Goal: Navigation & Orientation: Understand site structure

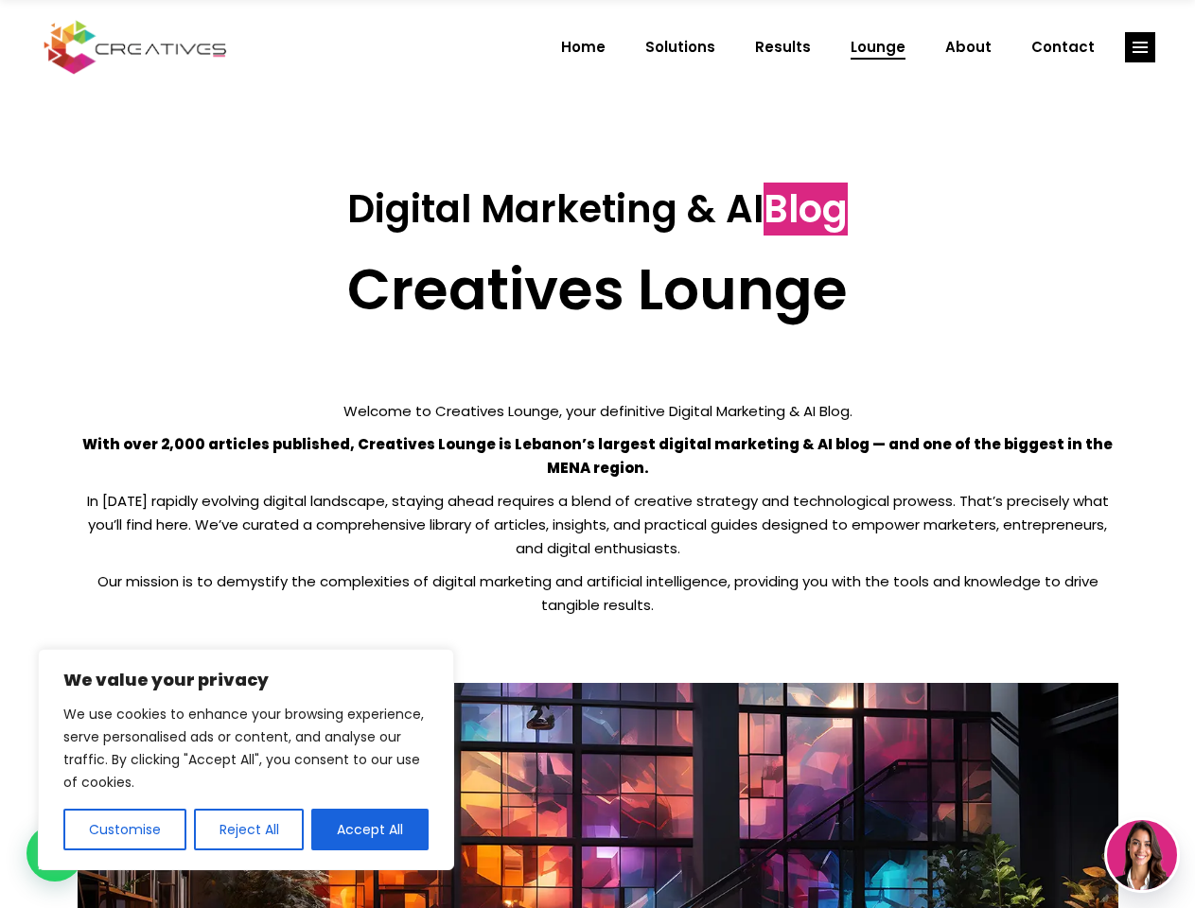
click at [597, 454] on p "With over 2,000 articles published, Creatives Lounge is Lebanon’s largest digit…" at bounding box center [598, 455] width 1040 height 47
click at [124, 830] on button "Customise" at bounding box center [124, 830] width 123 height 42
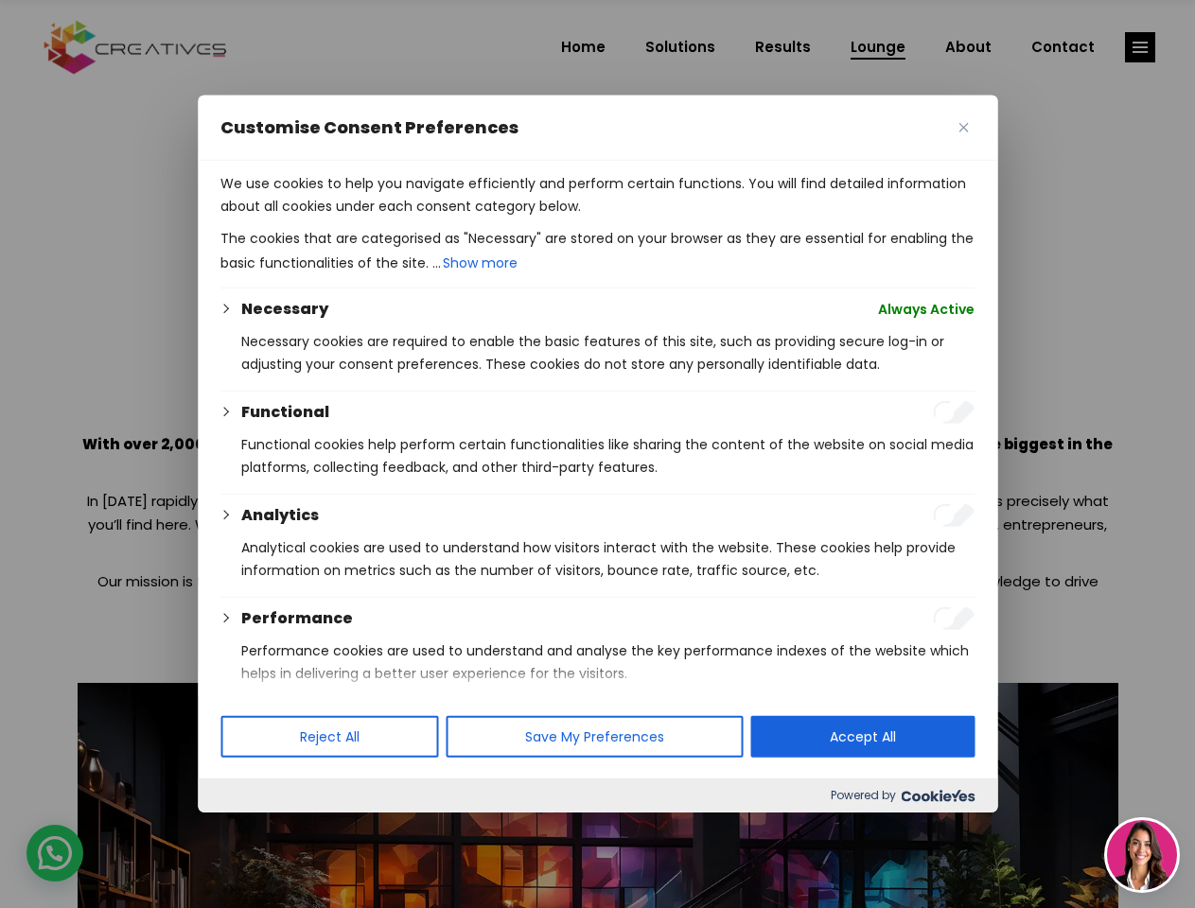
click at [248, 830] on div at bounding box center [597, 454] width 1195 height 908
click at [370, 218] on p "We use cookies to help you navigate efficiently and perform certain functions. …" at bounding box center [597, 194] width 754 height 45
click at [1140, 47] on div at bounding box center [597, 454] width 1195 height 908
click at [1142, 855] on img at bounding box center [1142, 855] width 70 height 70
